Goal: Task Accomplishment & Management: Use online tool/utility

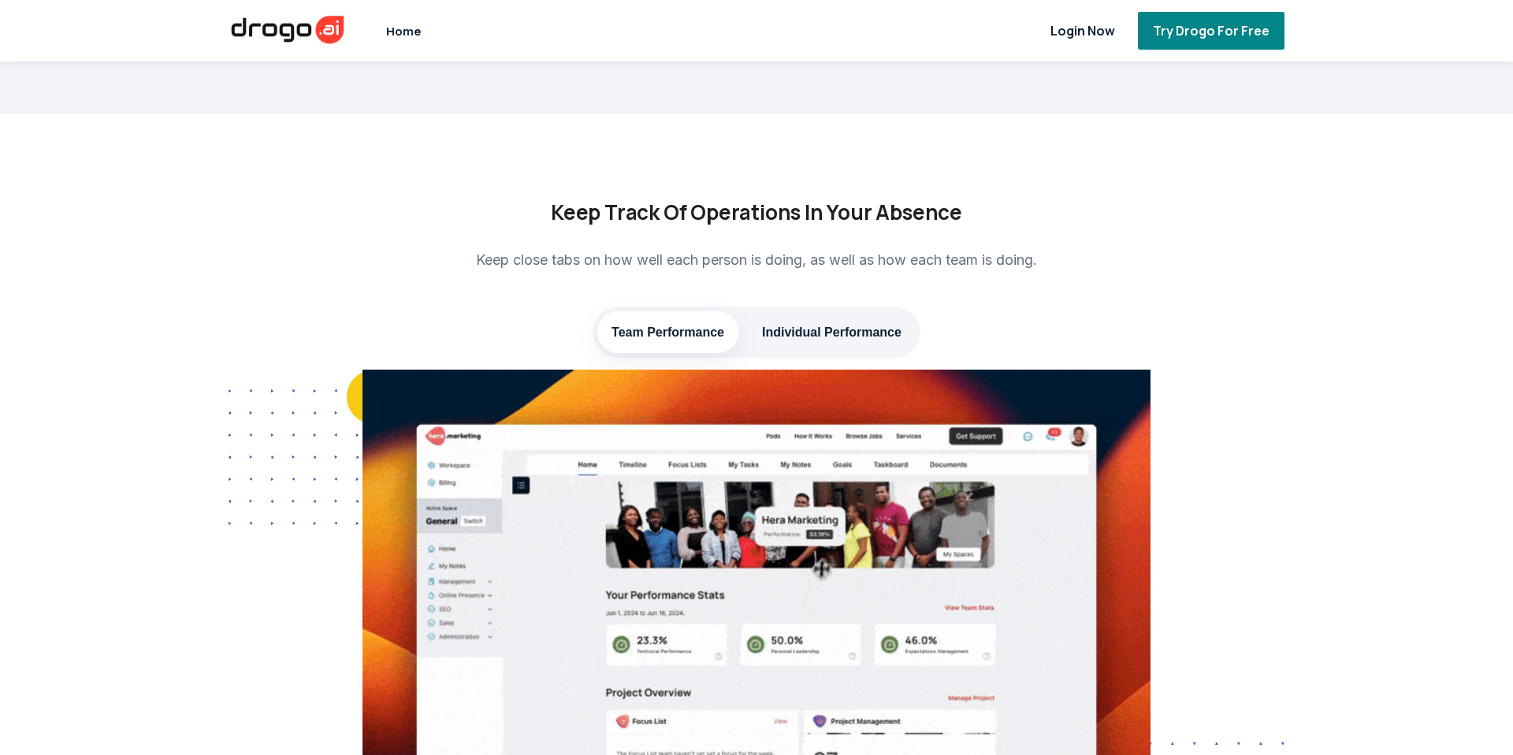
scroll to position [2001, 0]
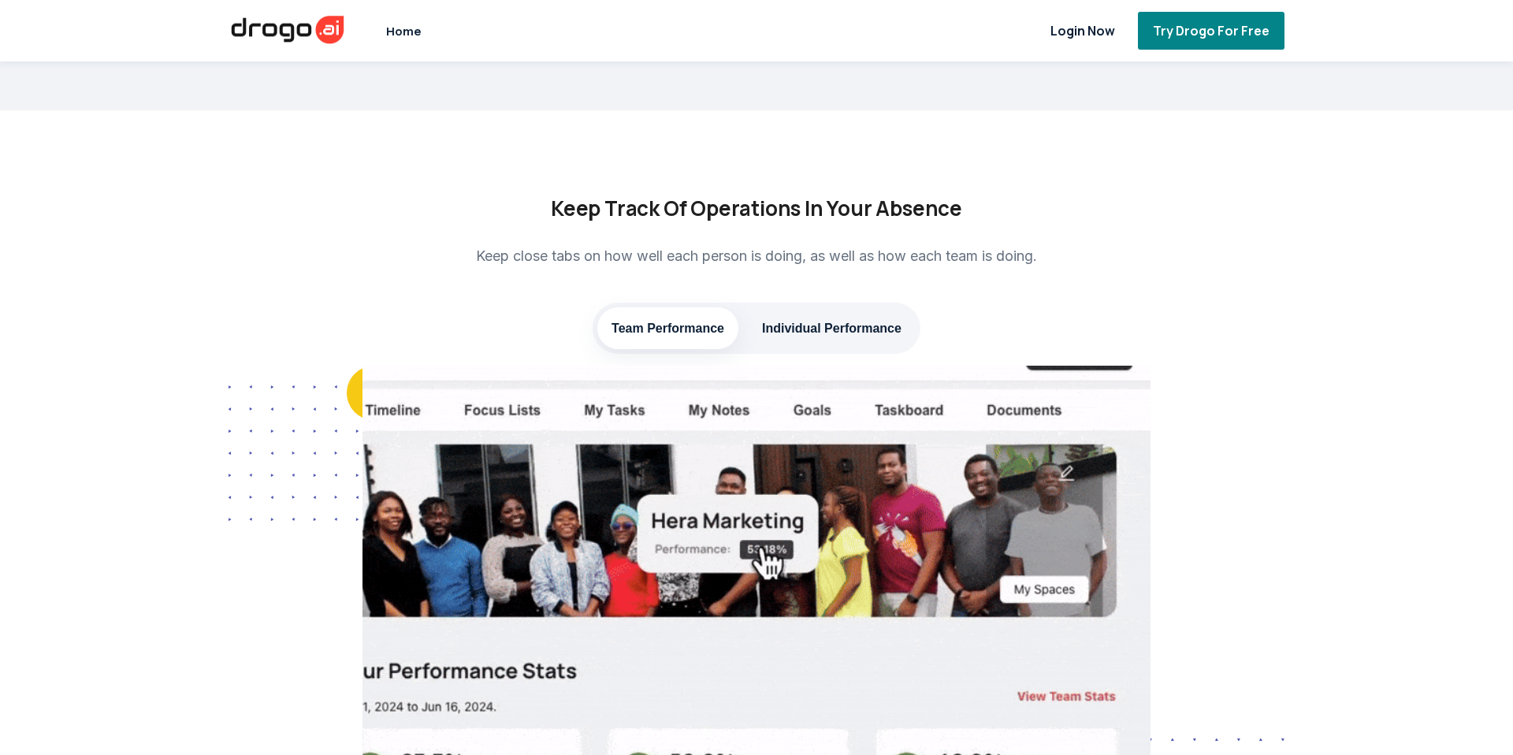
click at [759, 349] on li "Individual Performance" at bounding box center [832, 328] width 168 height 42
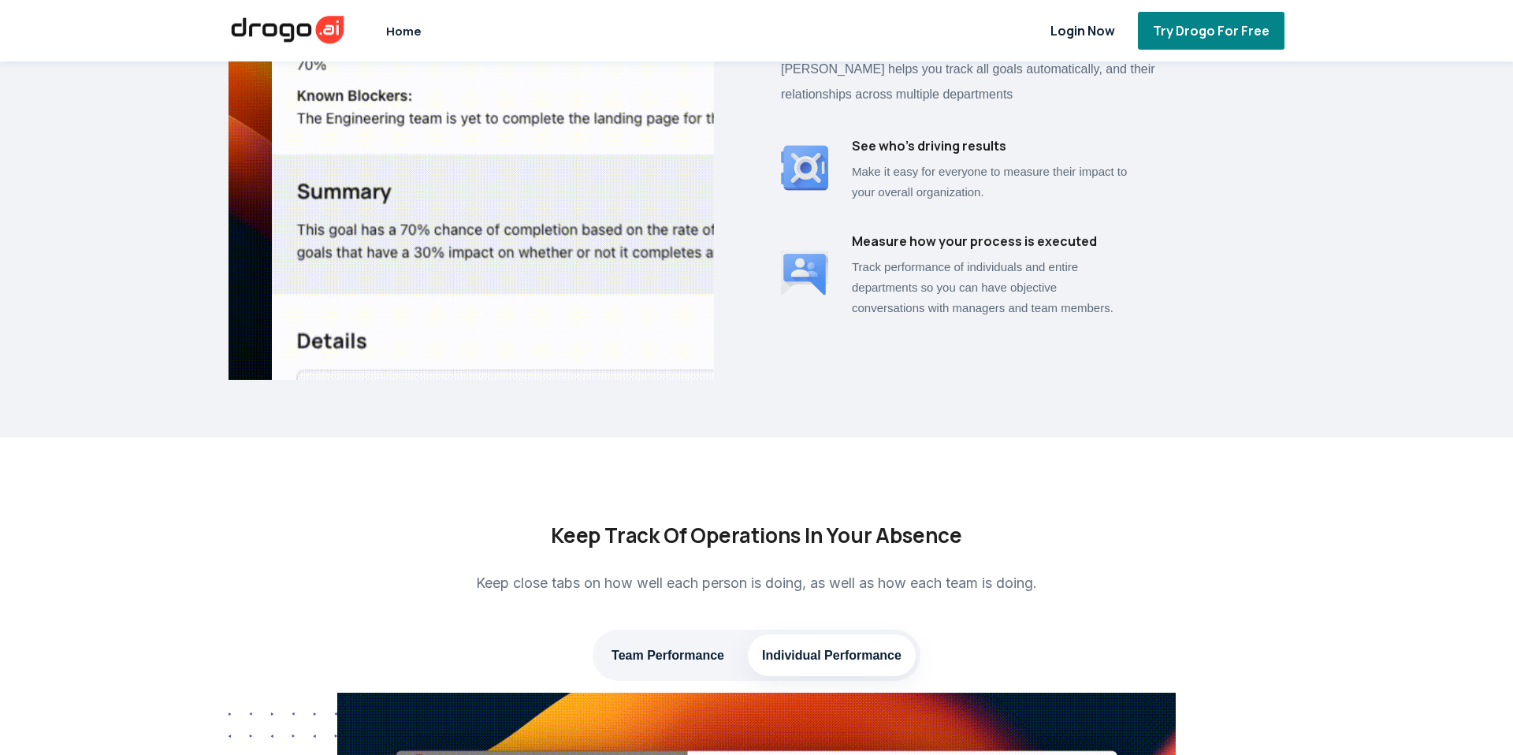
scroll to position [1677, 0]
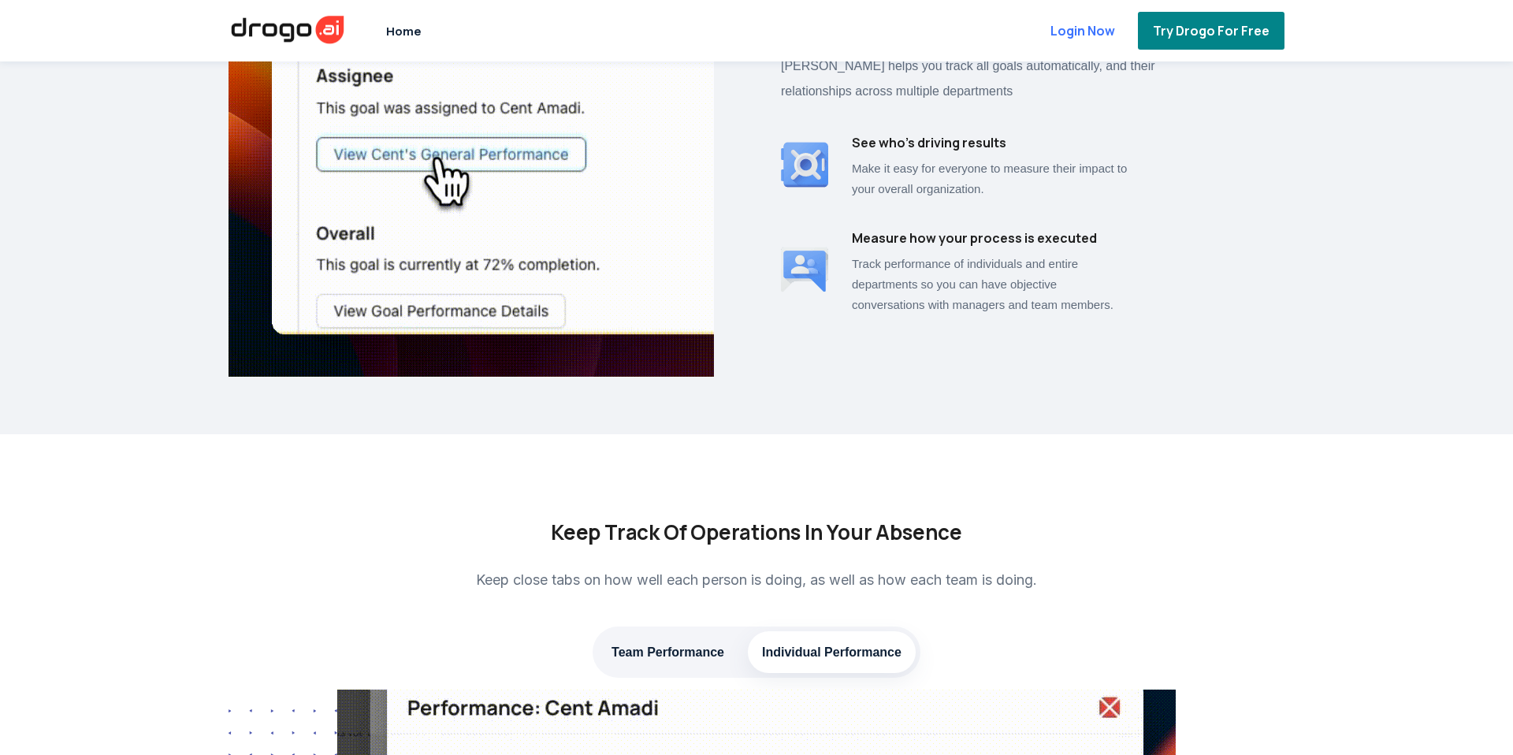
click at [1099, 36] on span "Login Now" at bounding box center [1082, 30] width 71 height 17
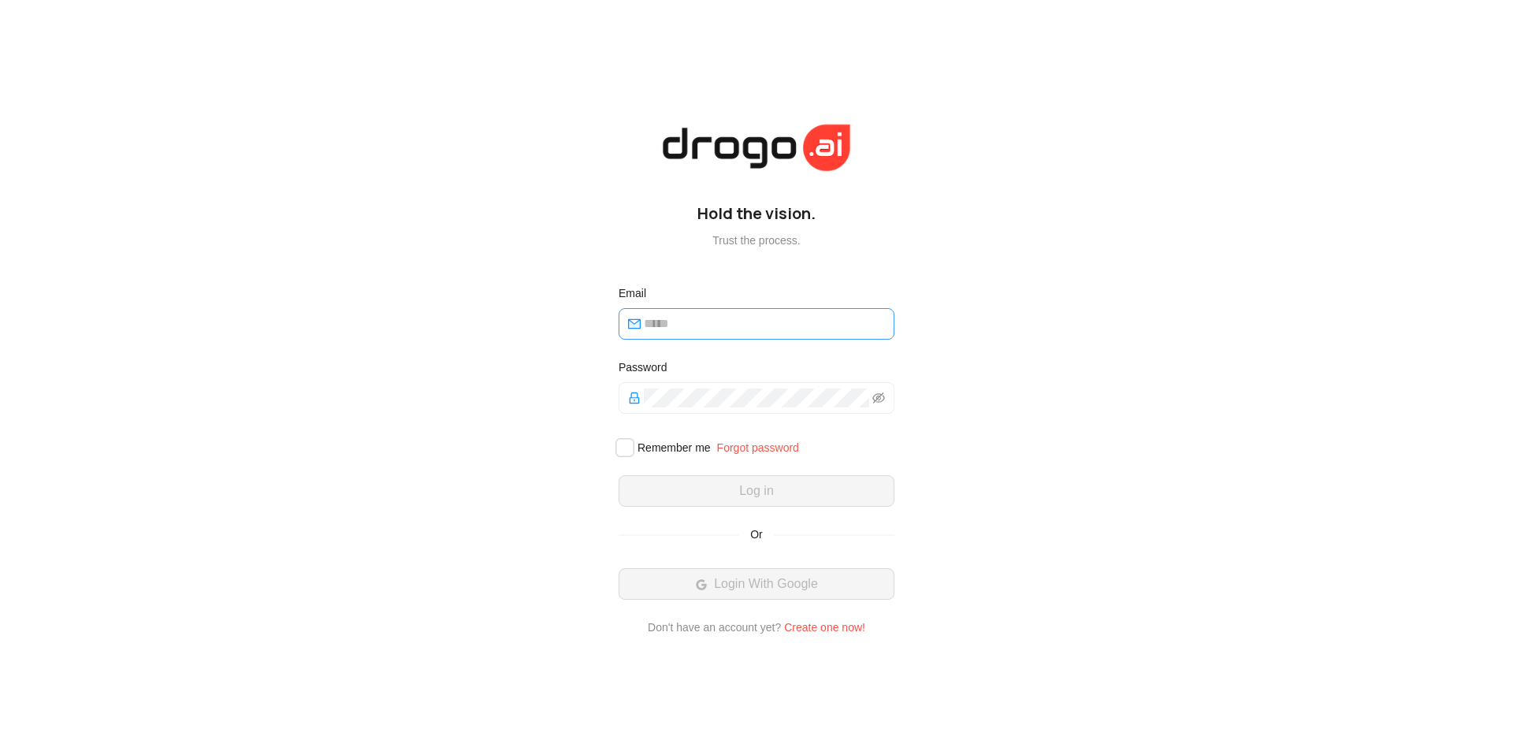
click at [690, 323] on input "email" at bounding box center [764, 323] width 241 height 19
type input "**********"
